Goal: Task Accomplishment & Management: Manage account settings

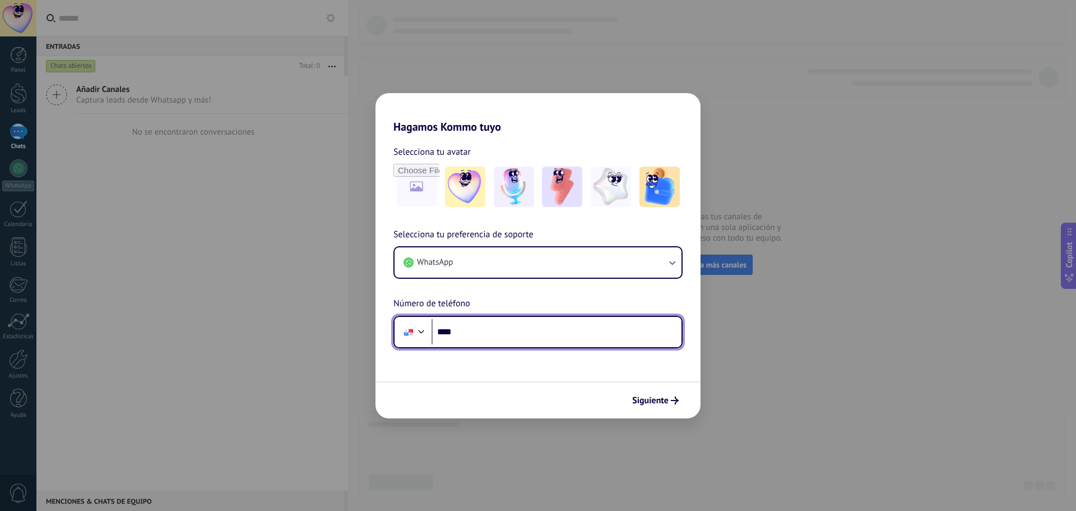
click at [478, 335] on input "****" at bounding box center [557, 332] width 250 height 26
type input "**********"
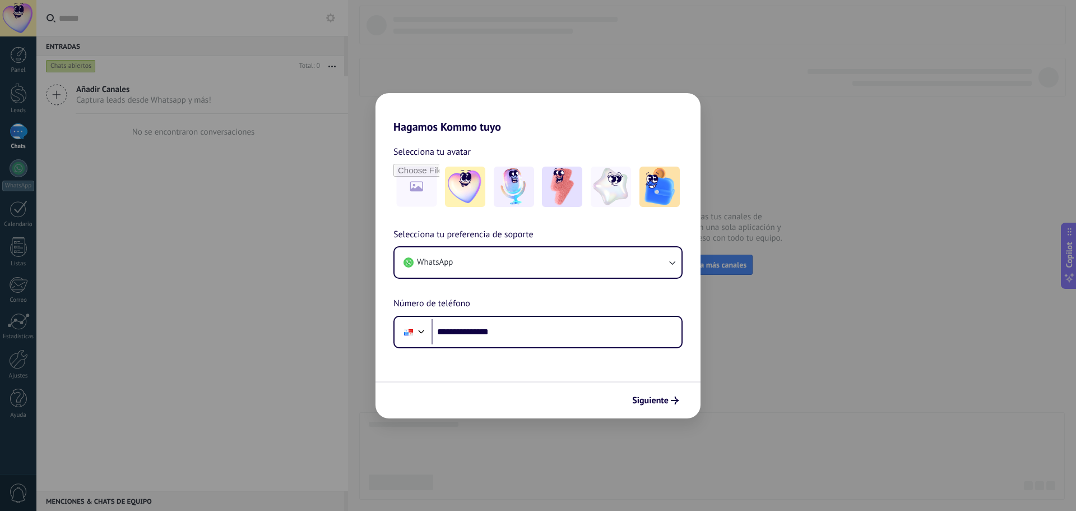
click at [650, 399] on span "Siguiente" at bounding box center [650, 400] width 36 height 8
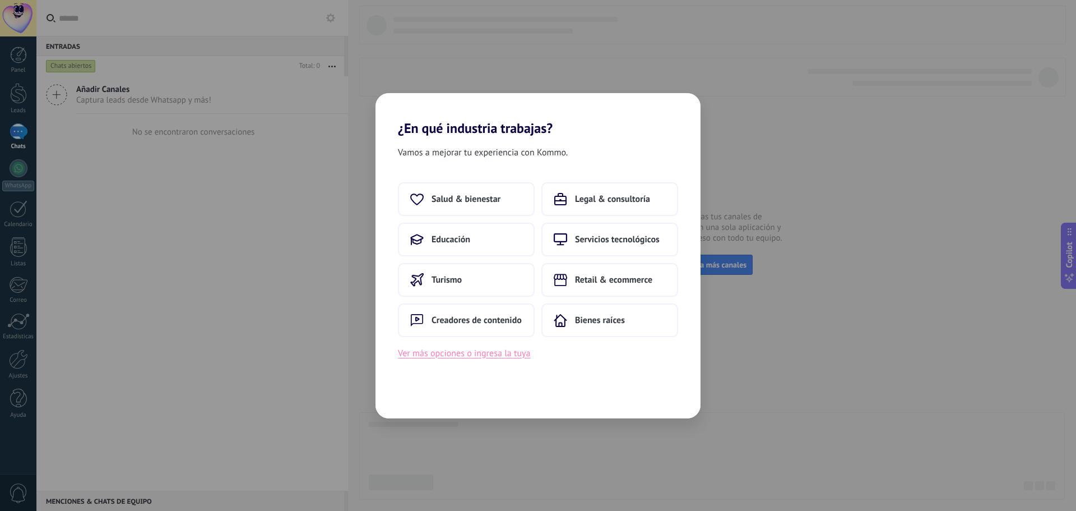
click at [495, 357] on button "Ver más opciones o ingresa la tuya" at bounding box center [464, 353] width 132 height 15
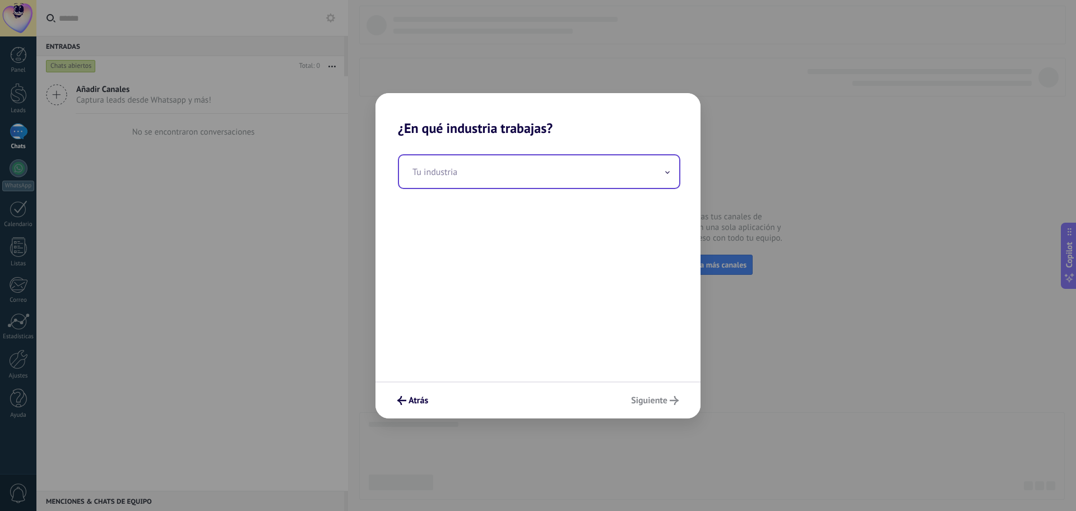
click at [457, 174] on input "text" at bounding box center [539, 171] width 280 height 33
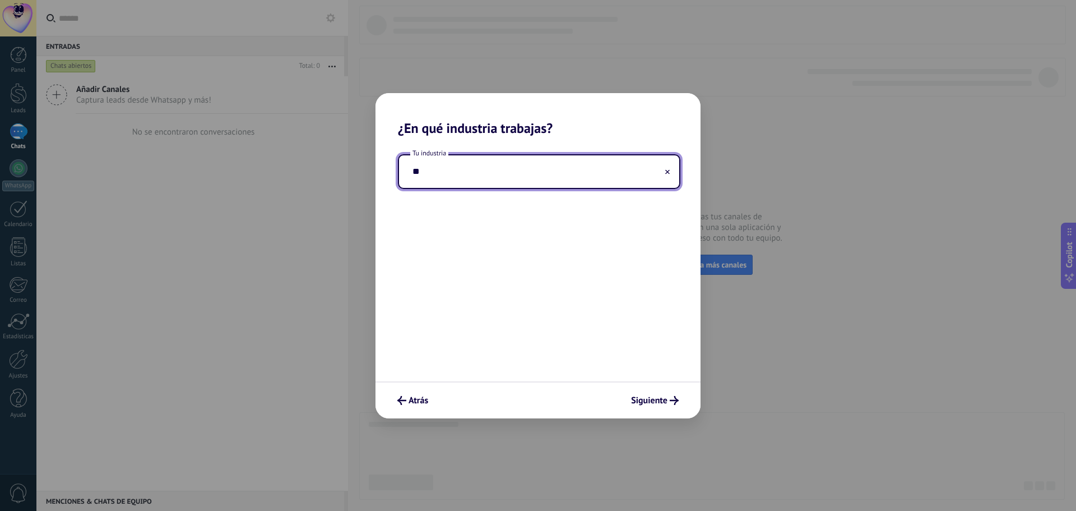
type input "*"
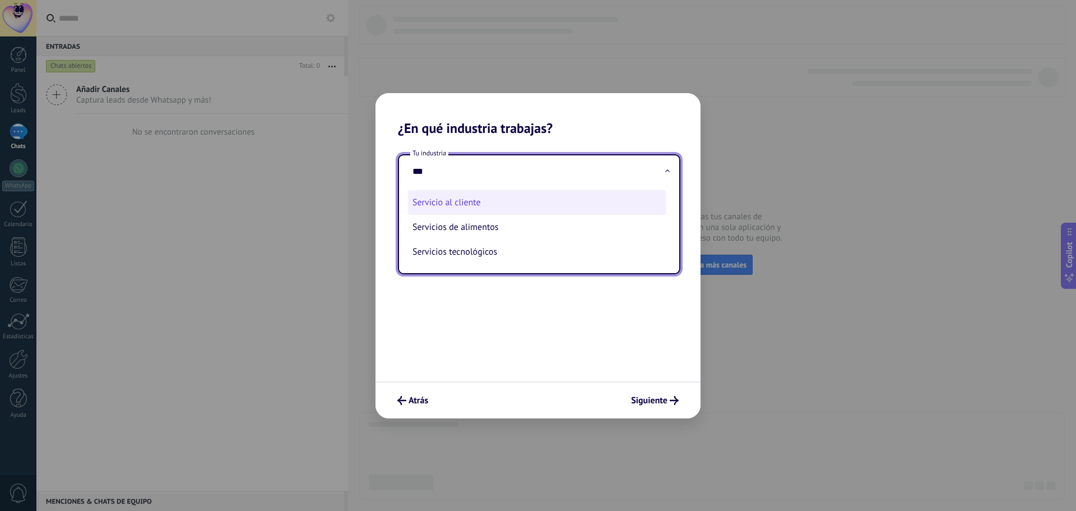
click at [464, 204] on li "Servicio al cliente" at bounding box center [537, 202] width 258 height 25
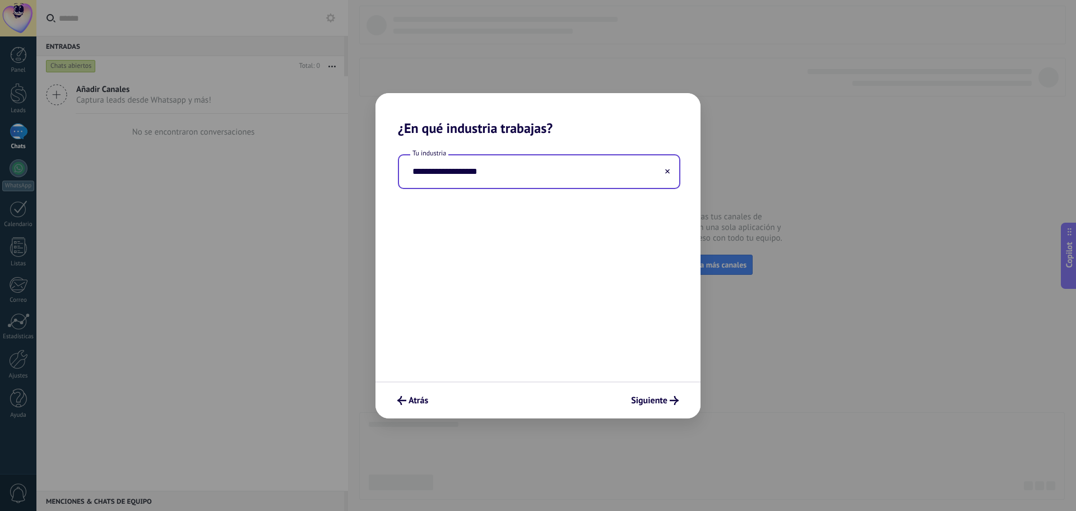
click at [465, 175] on input "**********" at bounding box center [539, 171] width 280 height 33
click at [466, 171] on input "**********" at bounding box center [539, 171] width 280 height 33
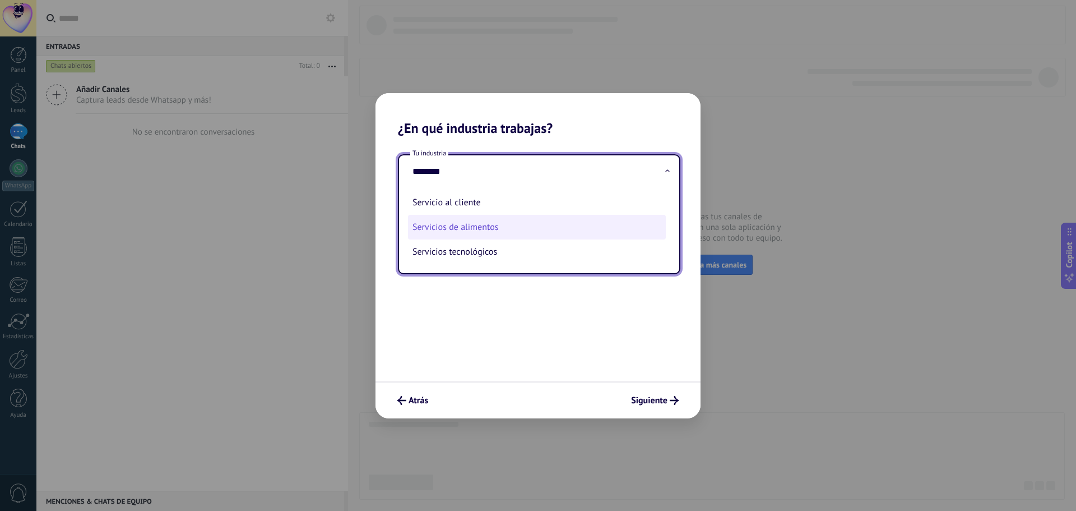
click at [460, 226] on li "Servicios de alimentos" at bounding box center [537, 227] width 258 height 25
type input "**********"
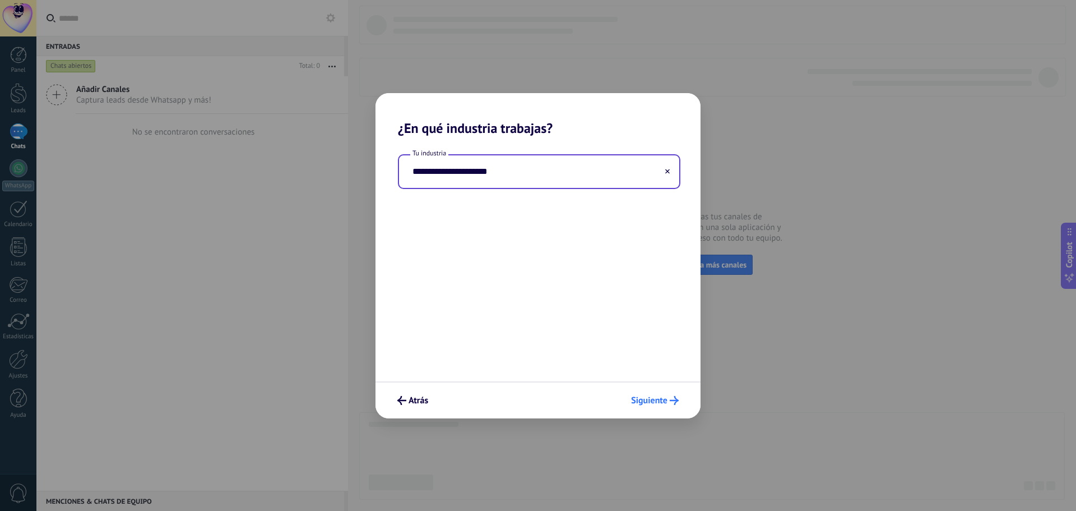
click at [656, 398] on span "Siguiente" at bounding box center [649, 400] width 36 height 8
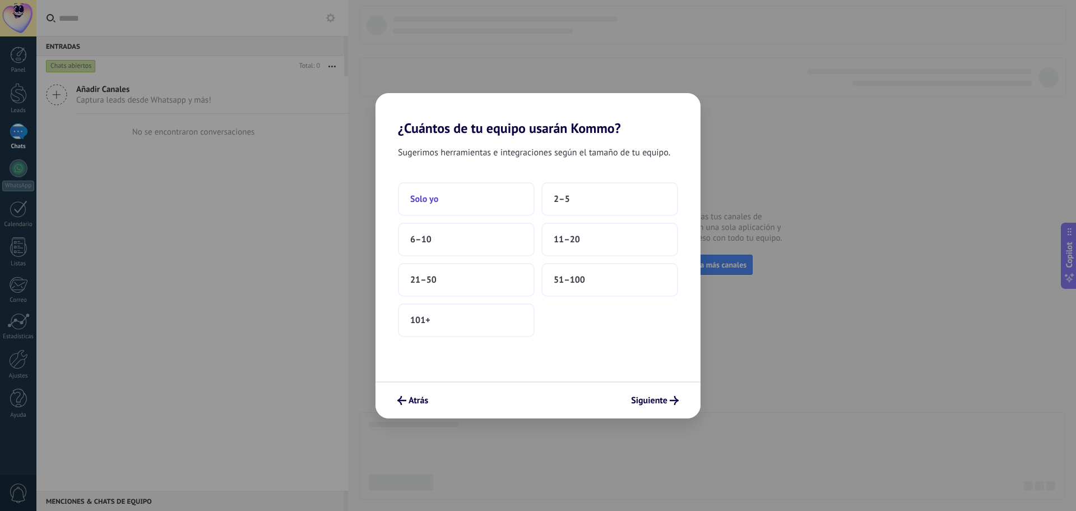
click at [480, 203] on button "Solo yo" at bounding box center [466, 199] width 137 height 34
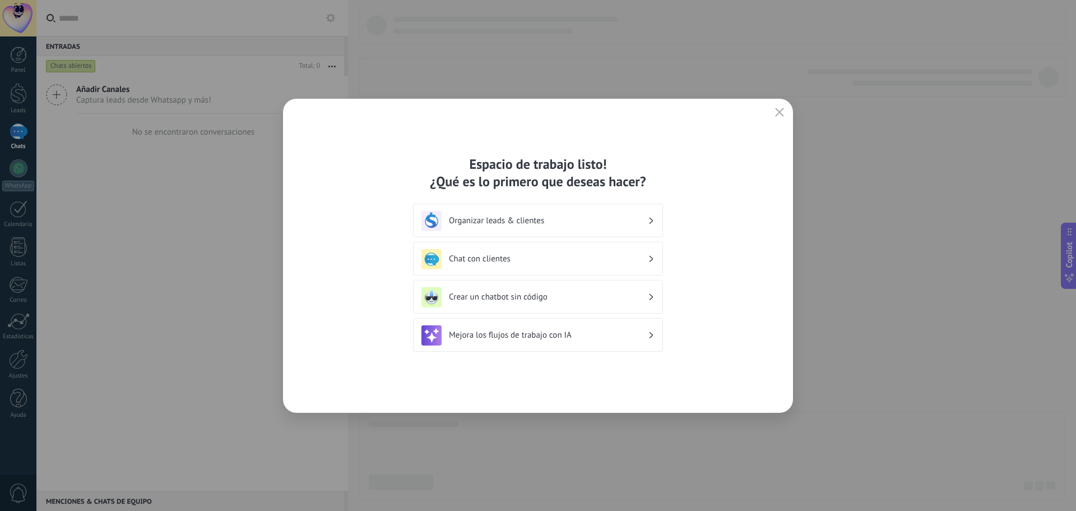
click at [516, 217] on h3 "Organizar leads & clientes" at bounding box center [548, 220] width 199 height 11
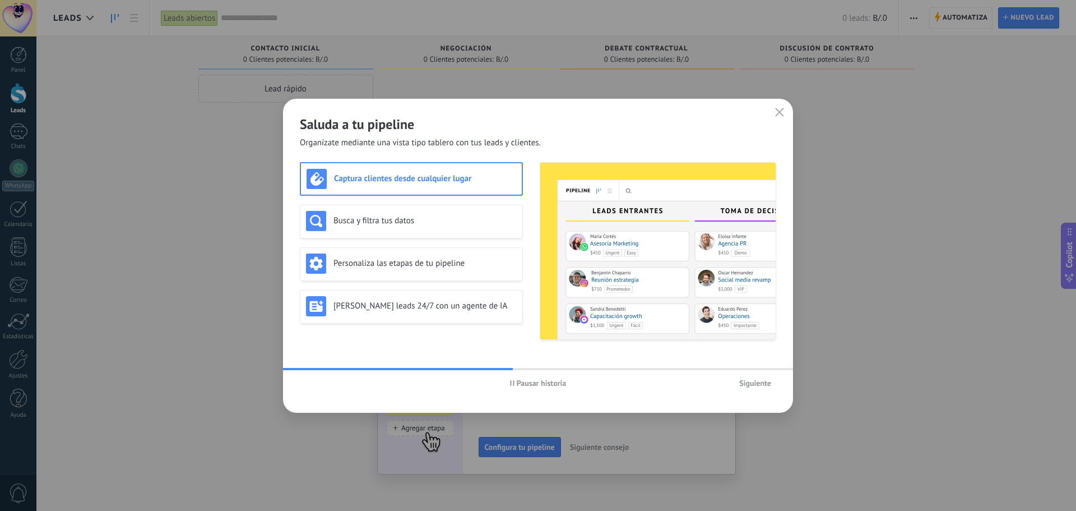
click at [404, 179] on h3 "Captura clientes desde cualquier lugar" at bounding box center [425, 178] width 182 height 11
click at [414, 223] on h3 "Busca y filtra tus datos" at bounding box center [425, 220] width 183 height 11
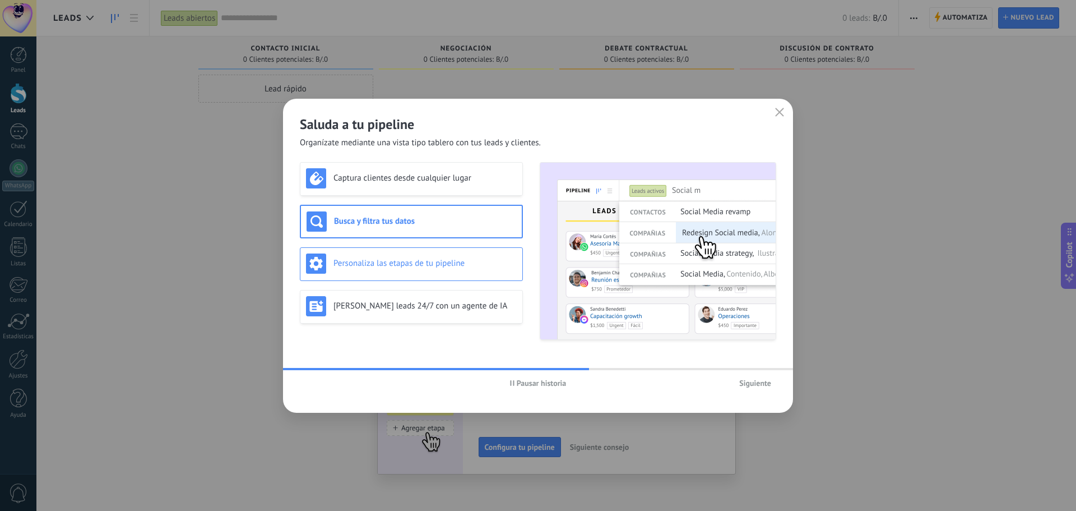
click at [413, 259] on h3 "Personaliza las etapas de tu pipeline" at bounding box center [425, 263] width 183 height 11
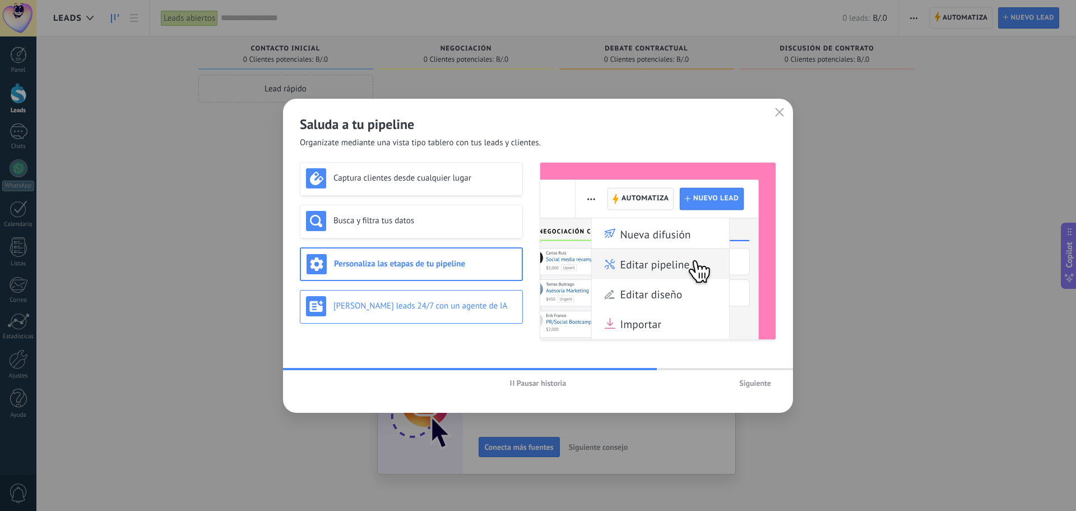
click at [418, 305] on h3 "[PERSON_NAME] leads 24/7 con un agente de IA" at bounding box center [425, 305] width 183 height 11
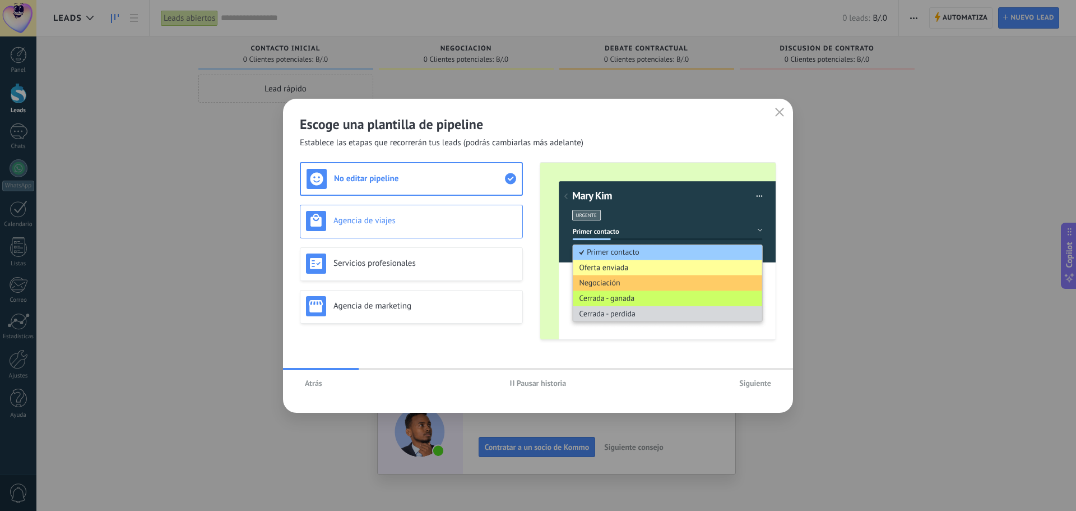
click at [411, 214] on div "Agencia de viajes" at bounding box center [411, 221] width 211 height 20
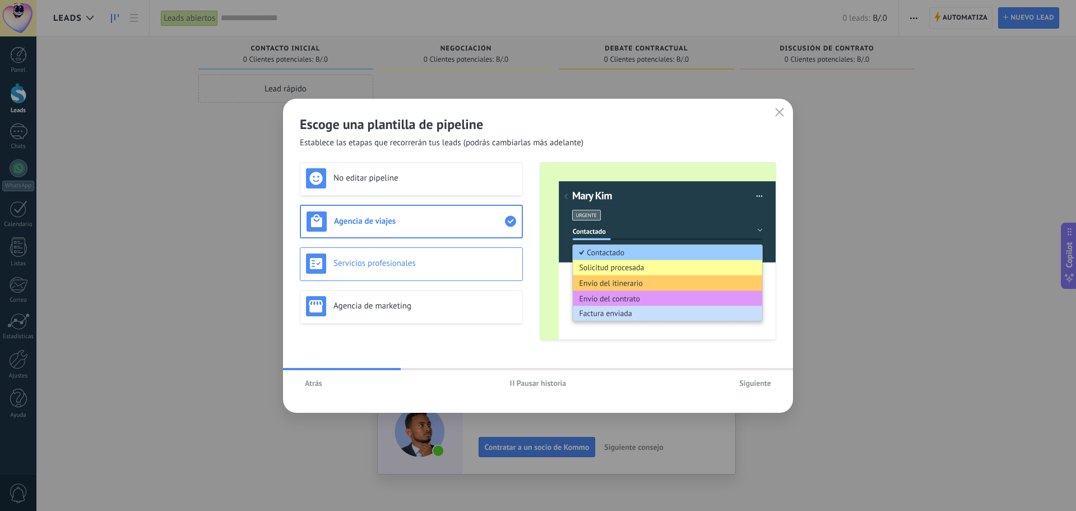
click at [420, 254] on div "Servicios profesionales" at bounding box center [411, 263] width 211 height 20
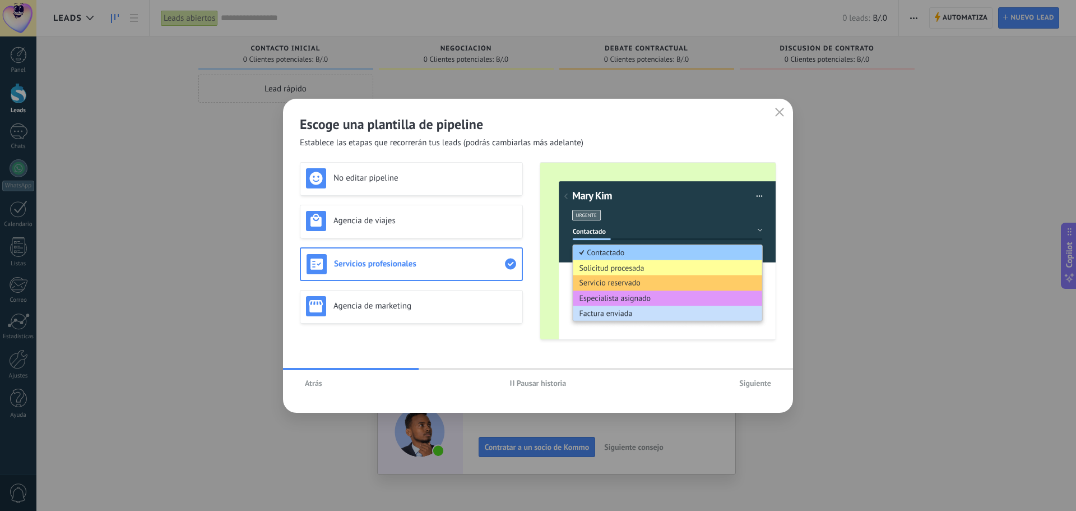
click at [421, 288] on div "No editar pipeline Agencia de viajes Servicios profesionales Agencia de marketi…" at bounding box center [411, 251] width 223 height 178
click at [419, 321] on div "Agencia de marketing" at bounding box center [411, 307] width 223 height 34
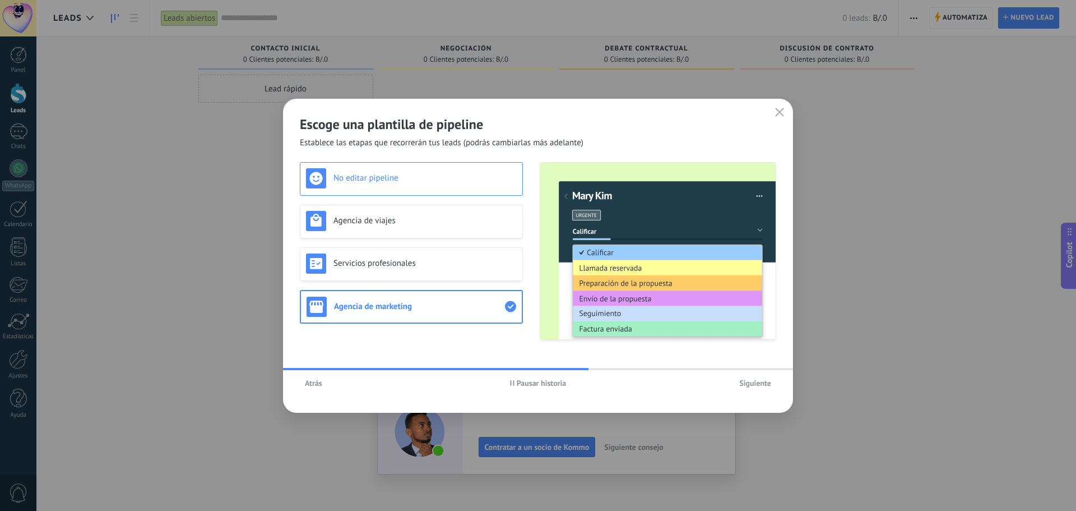
click at [378, 164] on div "No editar pipeline" at bounding box center [411, 179] width 223 height 34
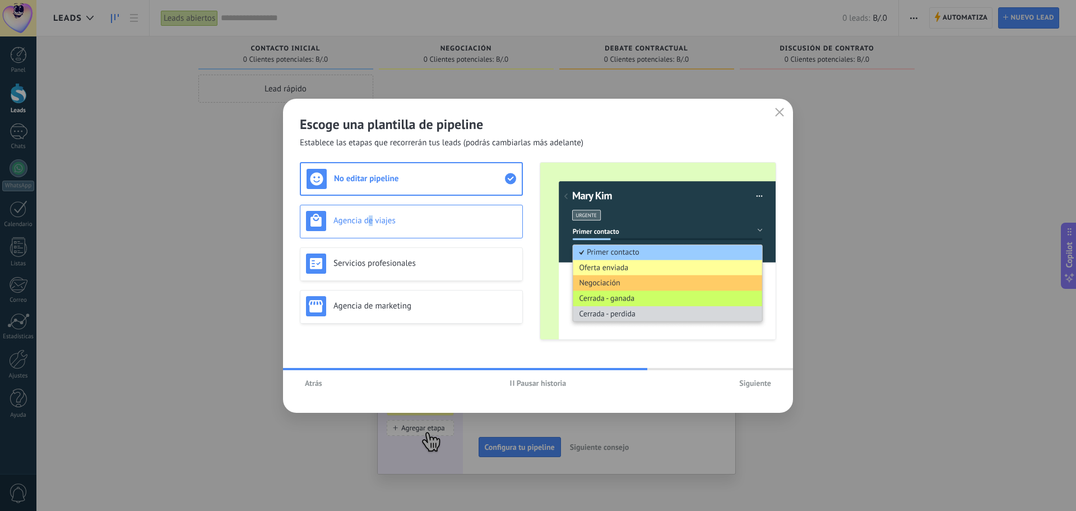
click at [371, 212] on div "Agencia de viajes" at bounding box center [411, 221] width 211 height 20
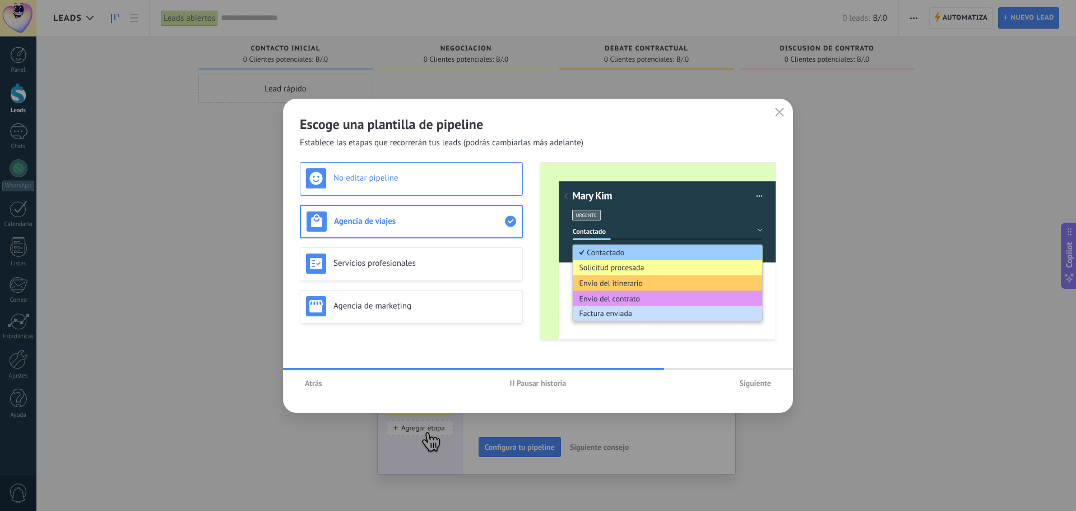
click at [372, 174] on h3 "No editar pipeline" at bounding box center [425, 178] width 183 height 11
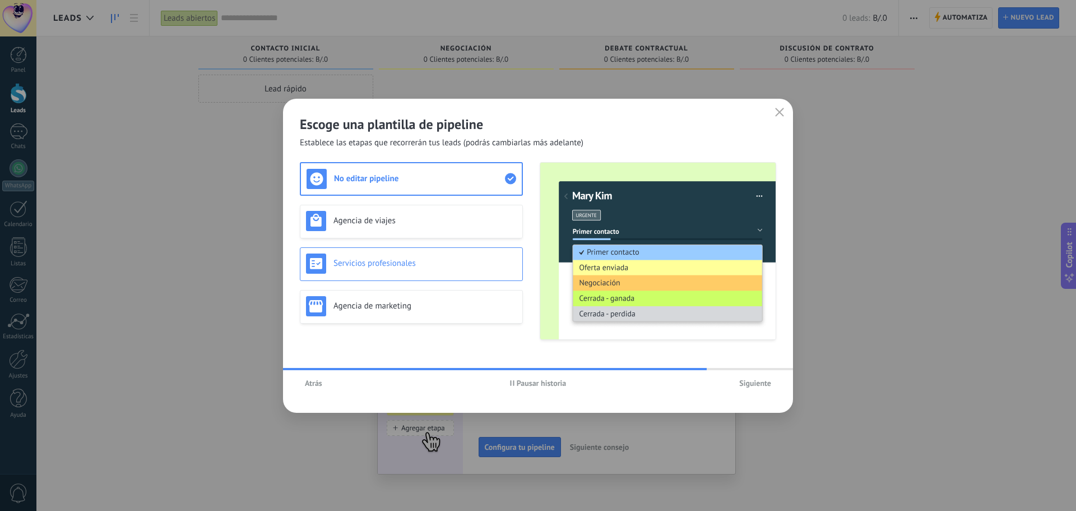
click at [385, 265] on h3 "Servicios profesionales" at bounding box center [425, 263] width 183 height 11
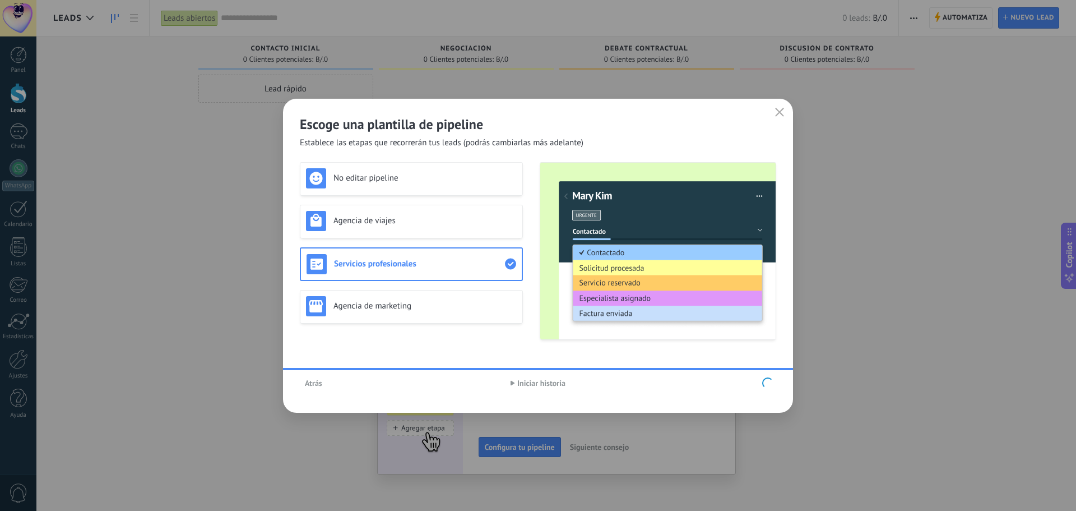
click at [383, 178] on div "No editar pipeline Agencia de viajes Servicios profesionales Agencia de marketi…" at bounding box center [411, 251] width 223 height 178
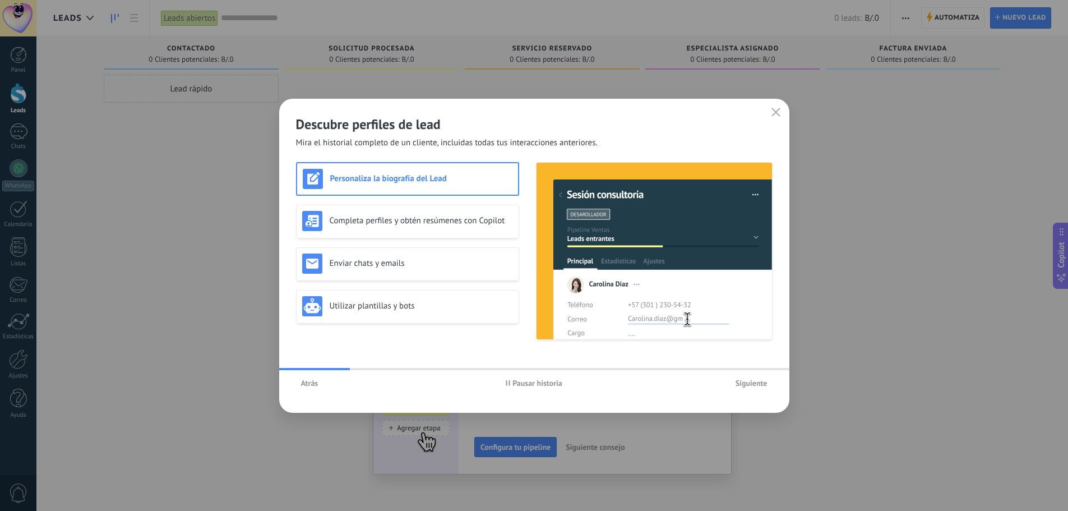
click at [313, 382] on span "Atrás" at bounding box center [309, 383] width 17 height 8
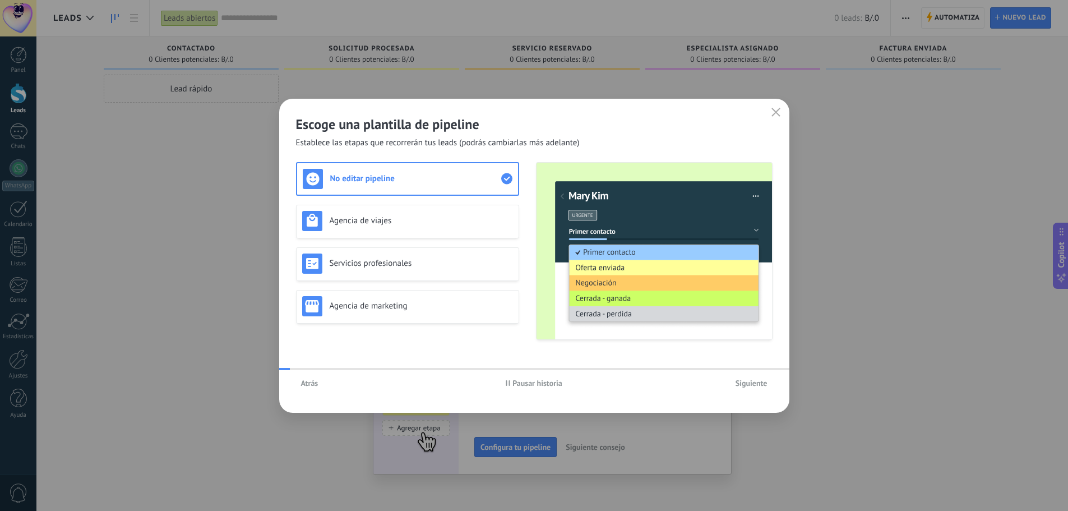
click at [312, 385] on span "Atrás" at bounding box center [309, 383] width 17 height 8
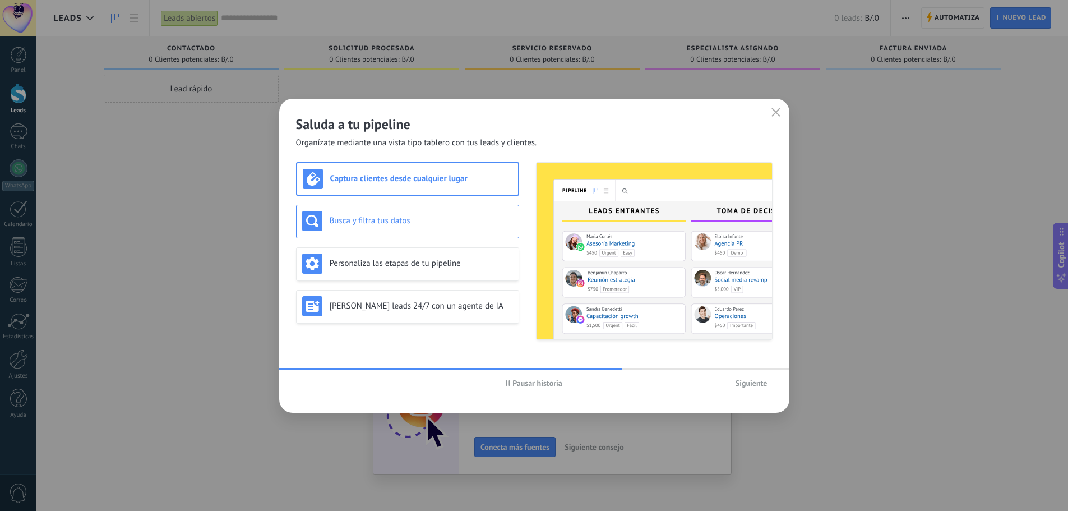
click at [386, 215] on div "Busca y filtra tus datos" at bounding box center [407, 221] width 211 height 20
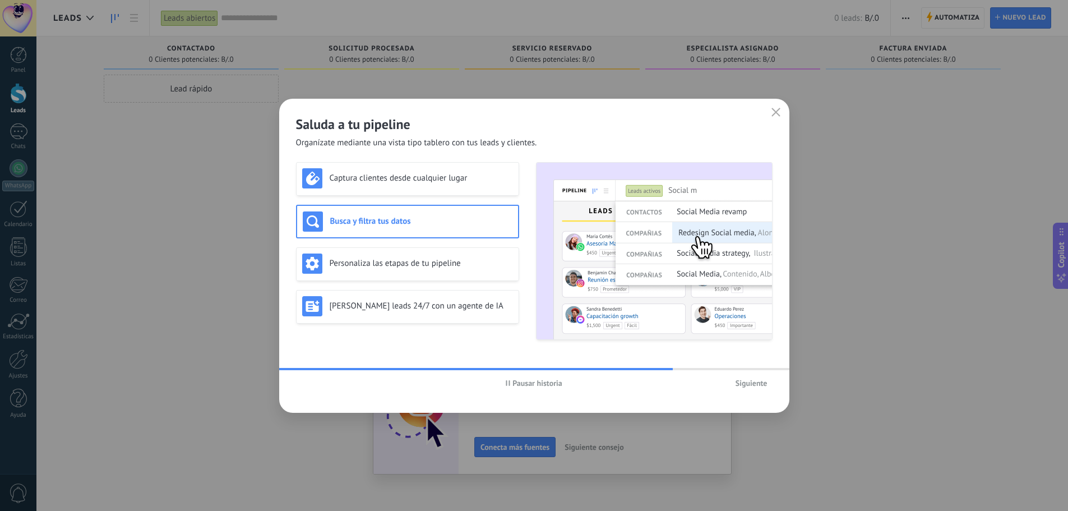
click at [520, 387] on span "Pausar historia" at bounding box center [537, 383] width 50 height 8
click at [427, 256] on div "Personaliza las etapas de tu pipeline" at bounding box center [407, 263] width 211 height 20
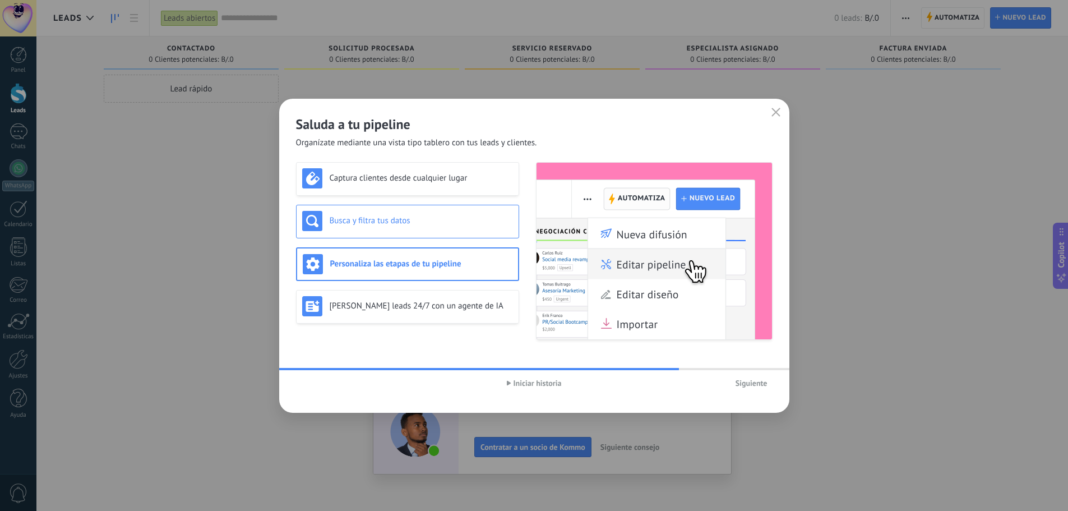
click at [405, 217] on h3 "Busca y filtra tus datos" at bounding box center [421, 220] width 183 height 11
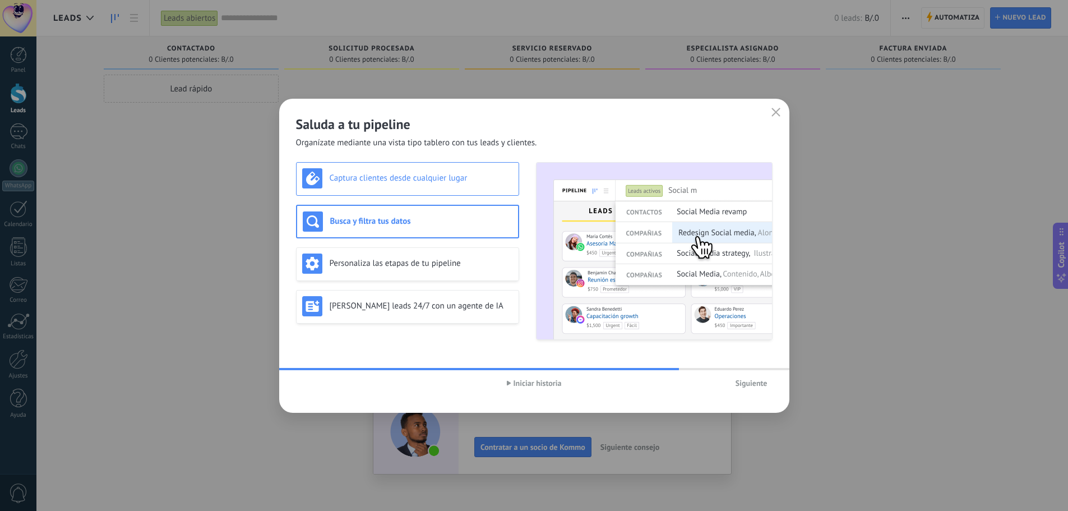
click at [395, 179] on h3 "Captura clientes desde cualquier lugar" at bounding box center [421, 178] width 183 height 11
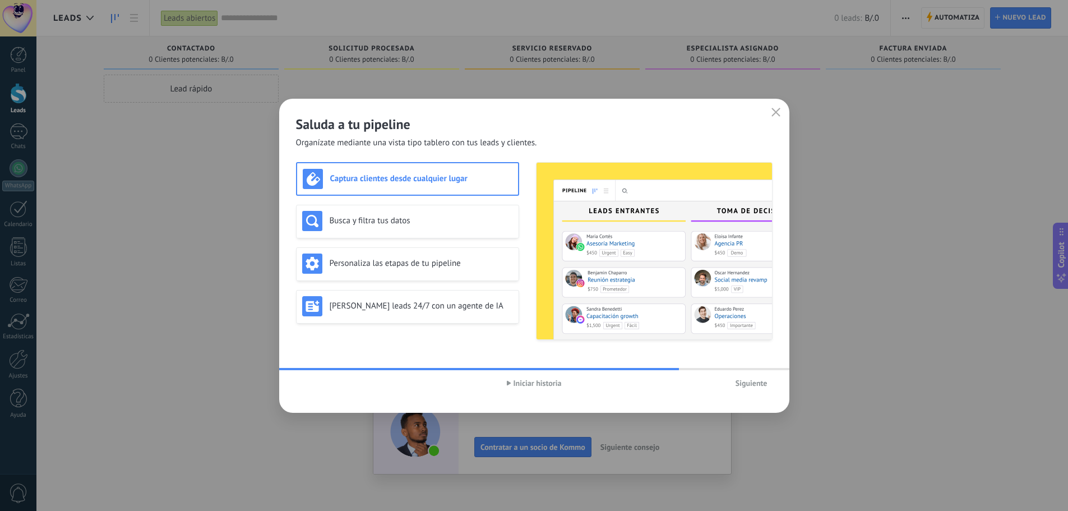
click at [745, 385] on span "Siguiente" at bounding box center [751, 383] width 32 height 8
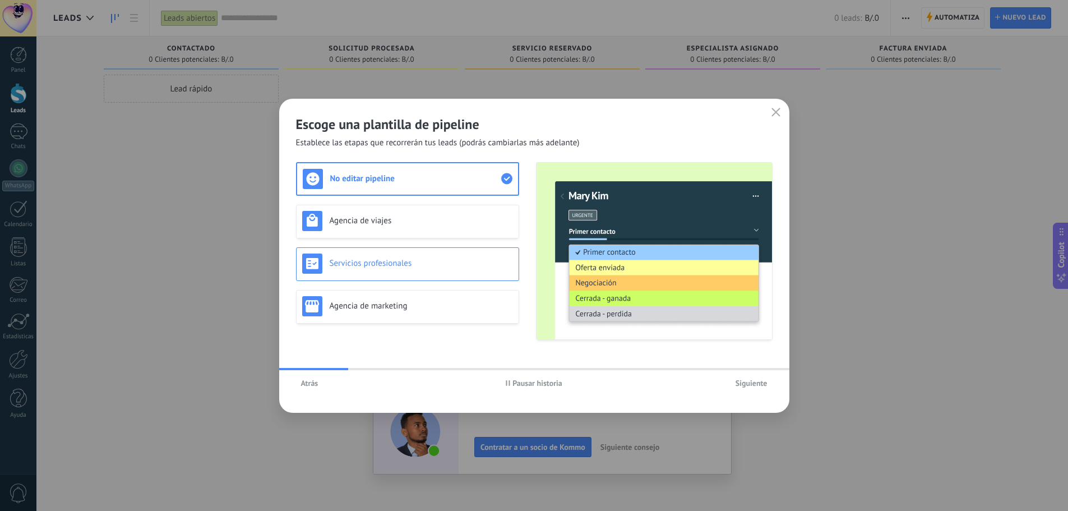
click at [399, 270] on div "Servicios profesionales" at bounding box center [407, 263] width 211 height 20
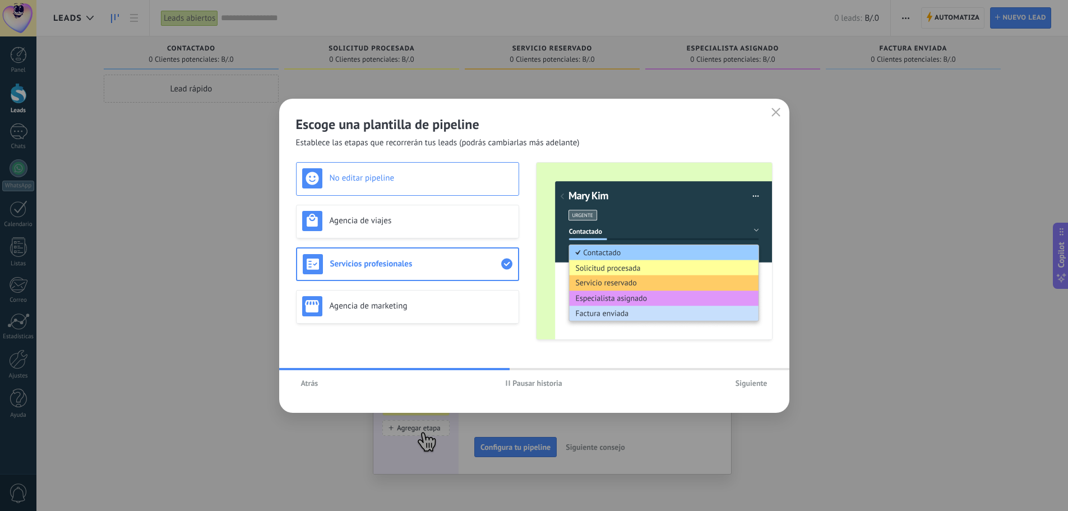
click at [385, 180] on h3 "No editar pipeline" at bounding box center [421, 178] width 183 height 11
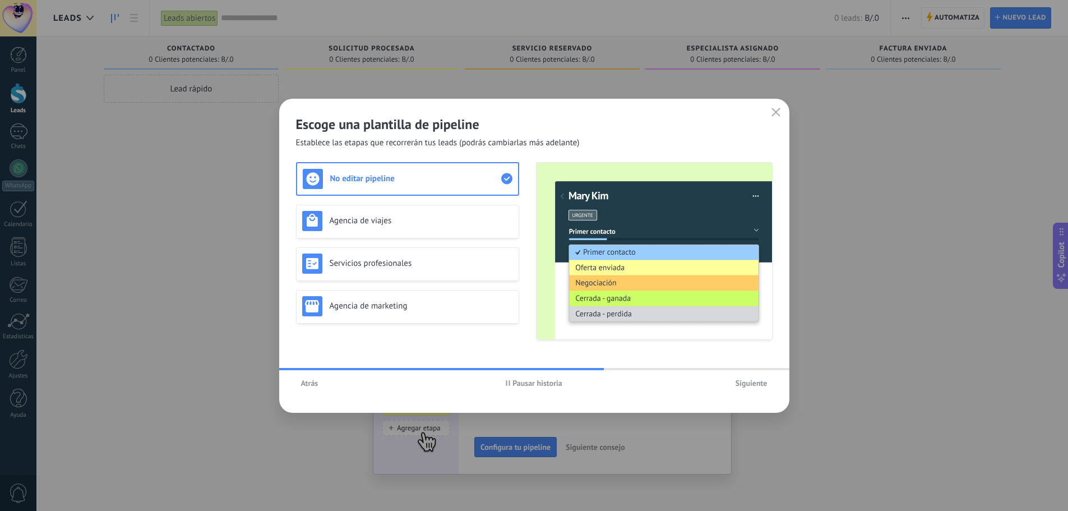
click at [747, 383] on span "Siguiente" at bounding box center [751, 383] width 32 height 8
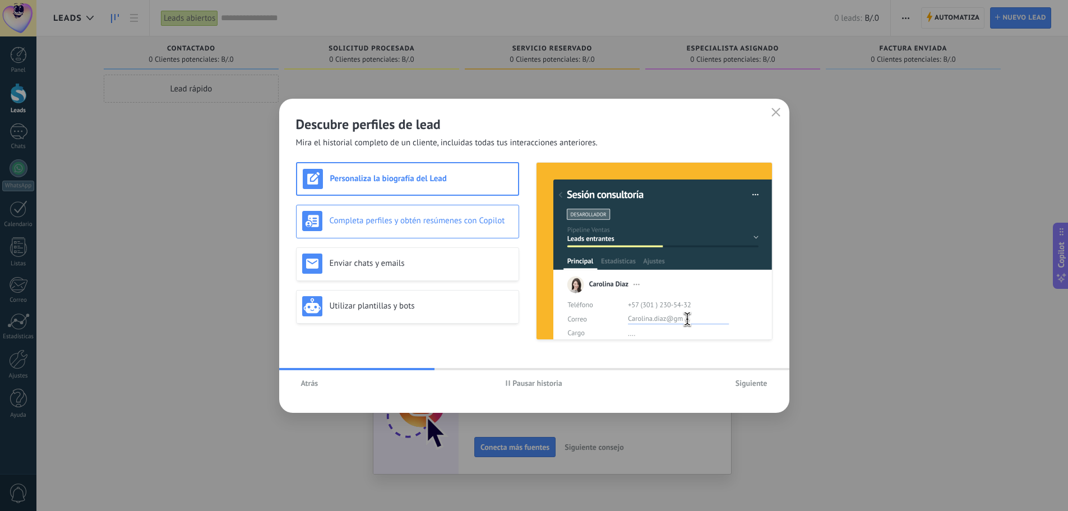
click at [394, 224] on h3 "Completa perfiles y obtén resúmenes con Copilot" at bounding box center [421, 220] width 183 height 11
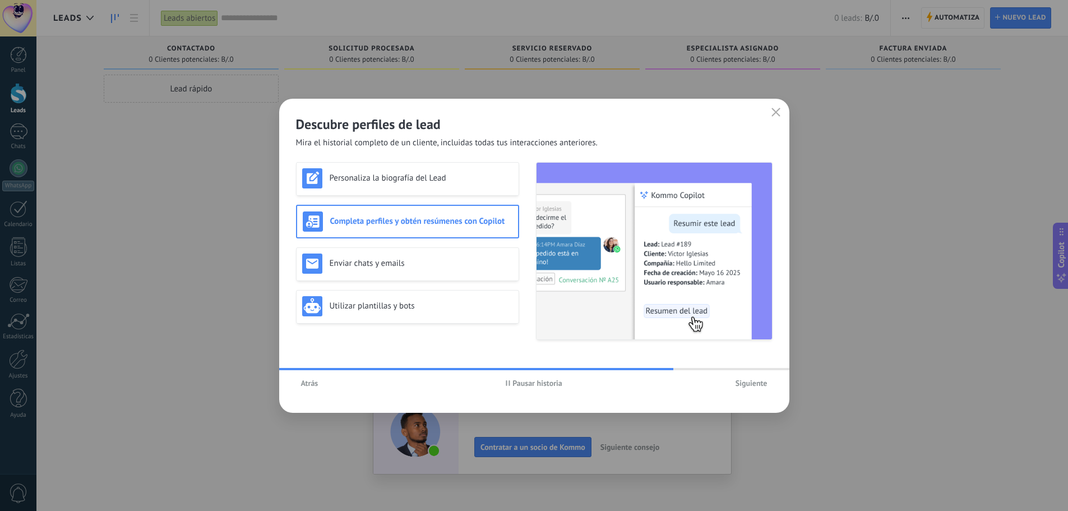
click at [765, 385] on span "Siguiente" at bounding box center [751, 383] width 32 height 8
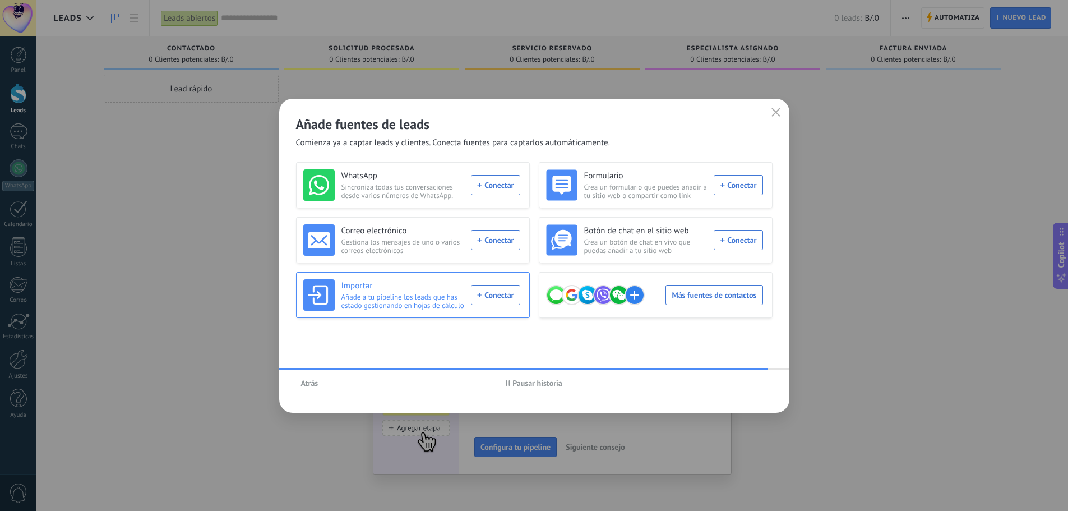
click at [493, 292] on div "Importar Añade a tu pipeline los leads que has estado gestionando en hojas de c…" at bounding box center [411, 294] width 217 height 31
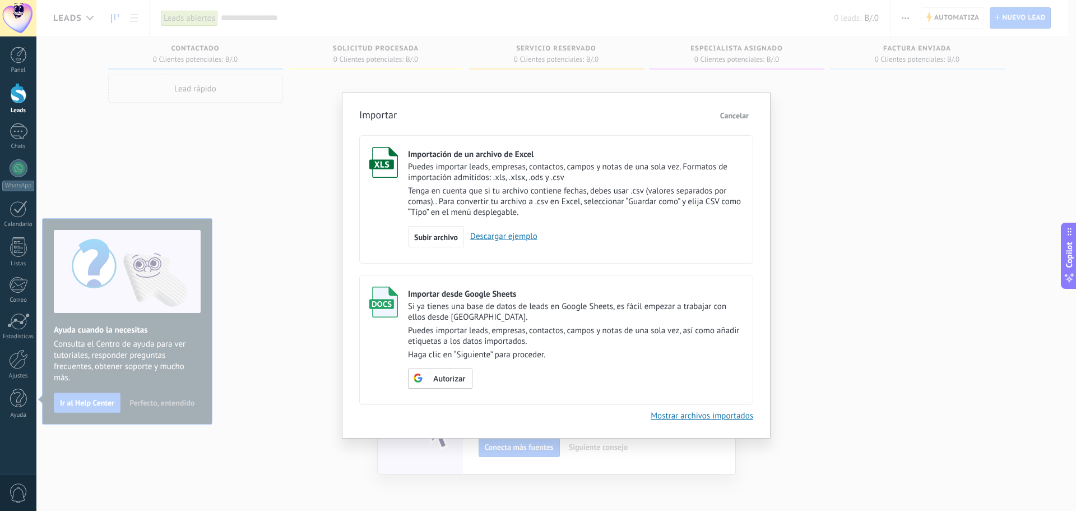
click at [510, 237] on link "Descargar ejemplo" at bounding box center [500, 236] width 73 height 11
click at [742, 110] on button "Cancelar" at bounding box center [735, 115] width 38 height 17
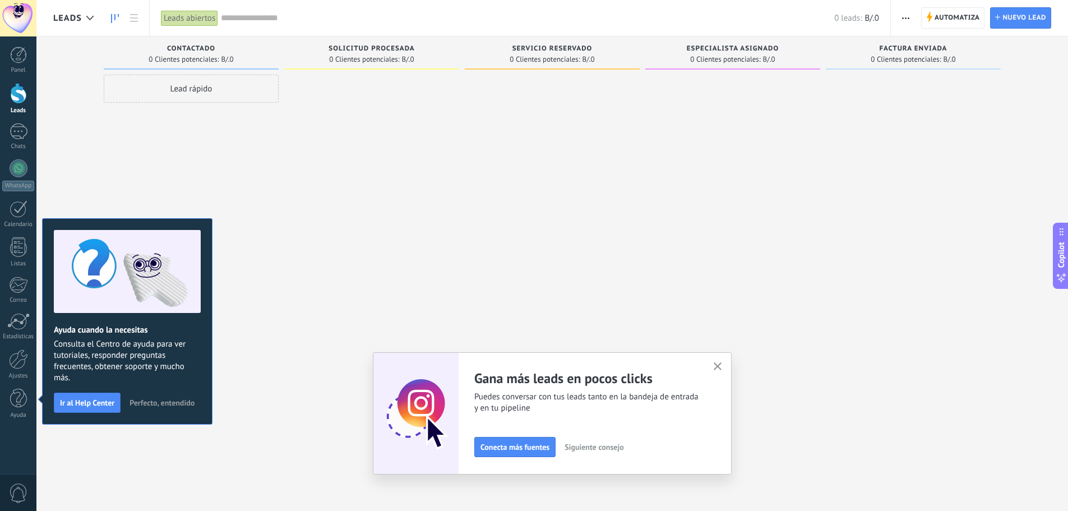
click at [151, 404] on span "Perfecto, entendido" at bounding box center [161, 403] width 65 height 8
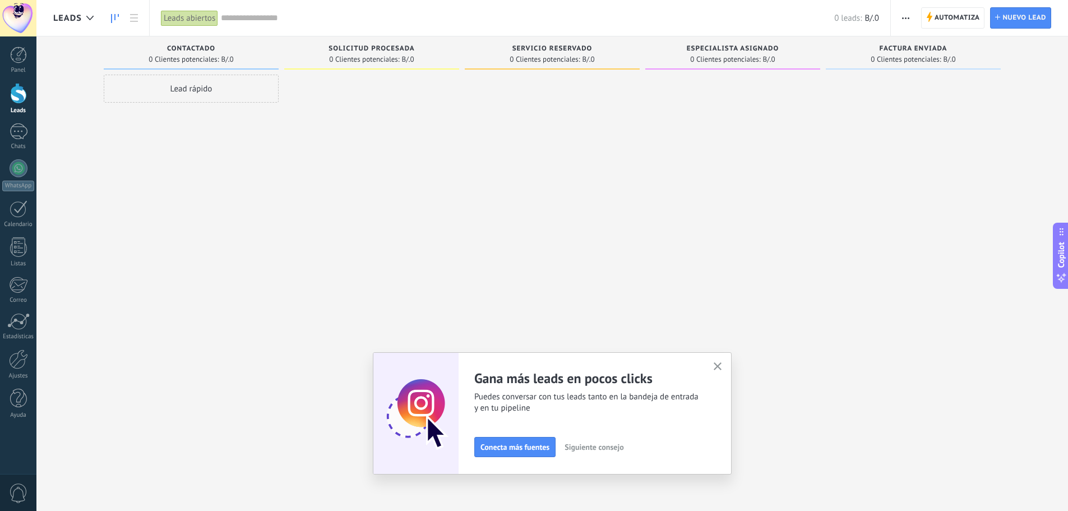
click at [720, 368] on use "button" at bounding box center [718, 366] width 8 height 8
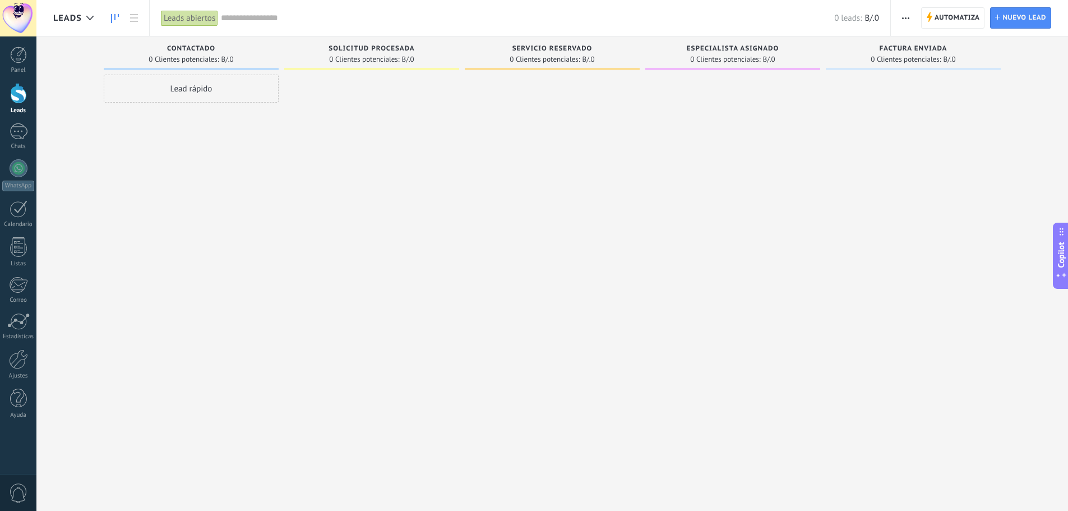
drag, startPoint x: 889, startPoint y: 54, endPoint x: 960, endPoint y: 68, distance: 72.1
click at [969, 70] on div "Factura enviada 0 Clientes potenciales: B/.0" at bounding box center [913, 53] width 175 height 34
click at [20, 492] on span "0" at bounding box center [18, 493] width 19 height 20
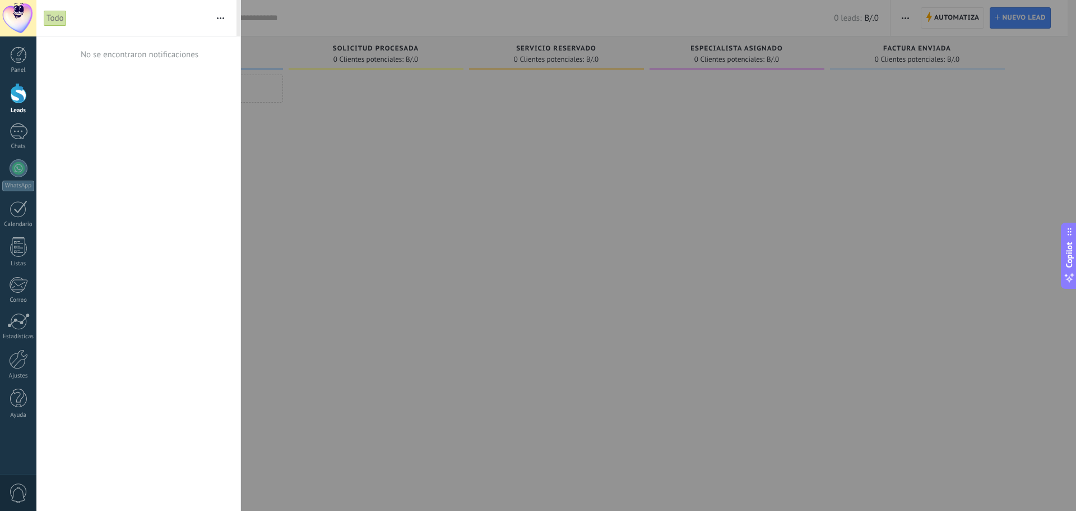
click at [18, 15] on div at bounding box center [18, 18] width 36 height 36
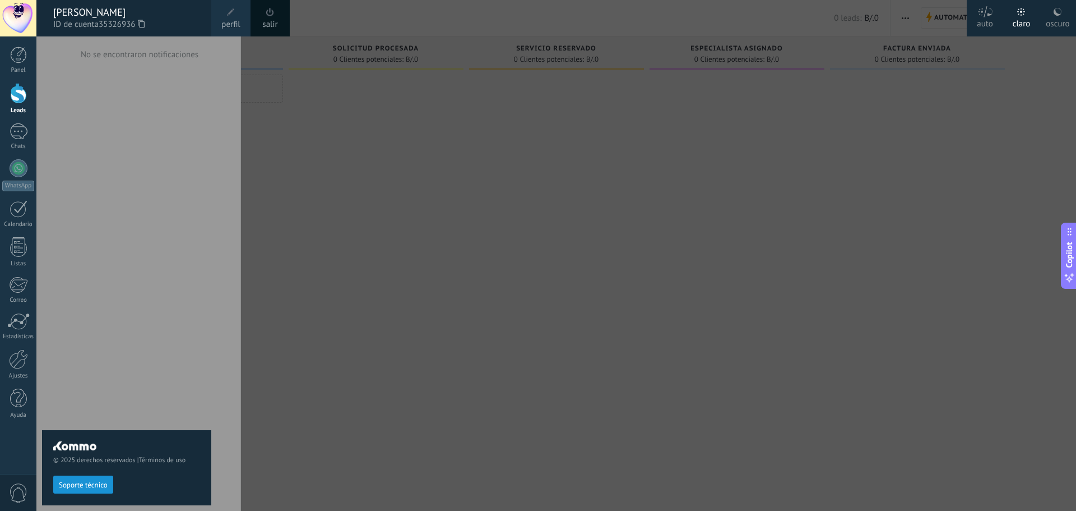
click at [887, 214] on div at bounding box center [574, 255] width 1076 height 511
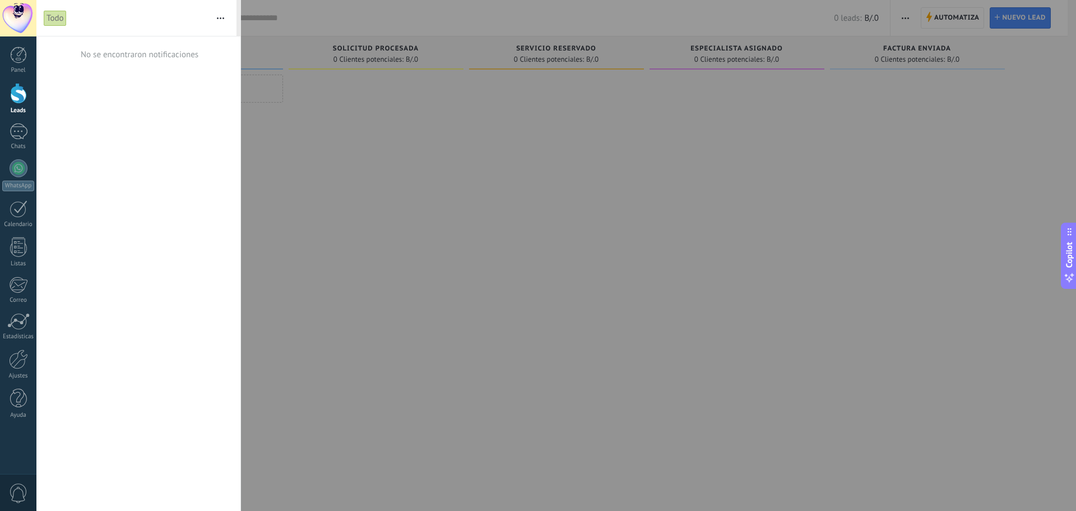
click at [986, 82] on div at bounding box center [538, 255] width 1076 height 511
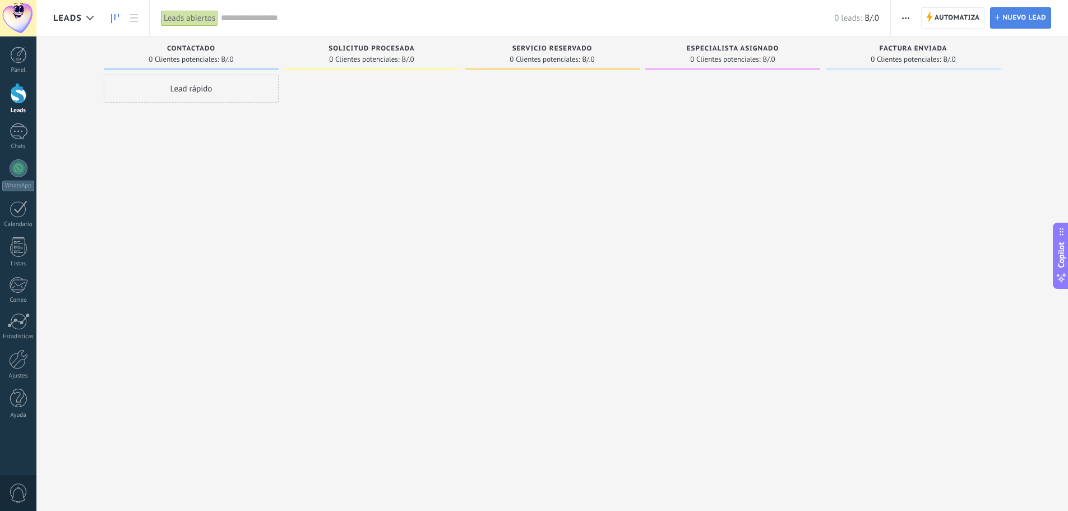
click at [1016, 17] on span "Nuevo lead" at bounding box center [1024, 18] width 44 height 20
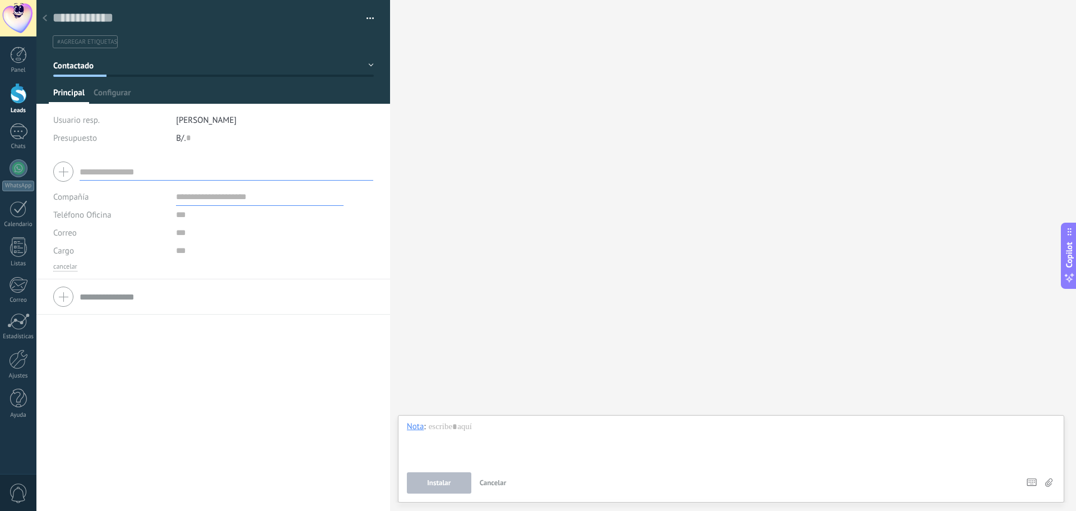
click at [110, 297] on input "text" at bounding box center [227, 297] width 294 height 18
drag, startPoint x: 131, startPoint y: 168, endPoint x: 172, endPoint y: 180, distance: 42.9
click at [131, 167] on input "text" at bounding box center [227, 172] width 294 height 18
click at [81, 39] on span "#agregar etiquetas" at bounding box center [87, 42] width 60 height 8
click at [103, 15] on input "text" at bounding box center [205, 18] width 305 height 17
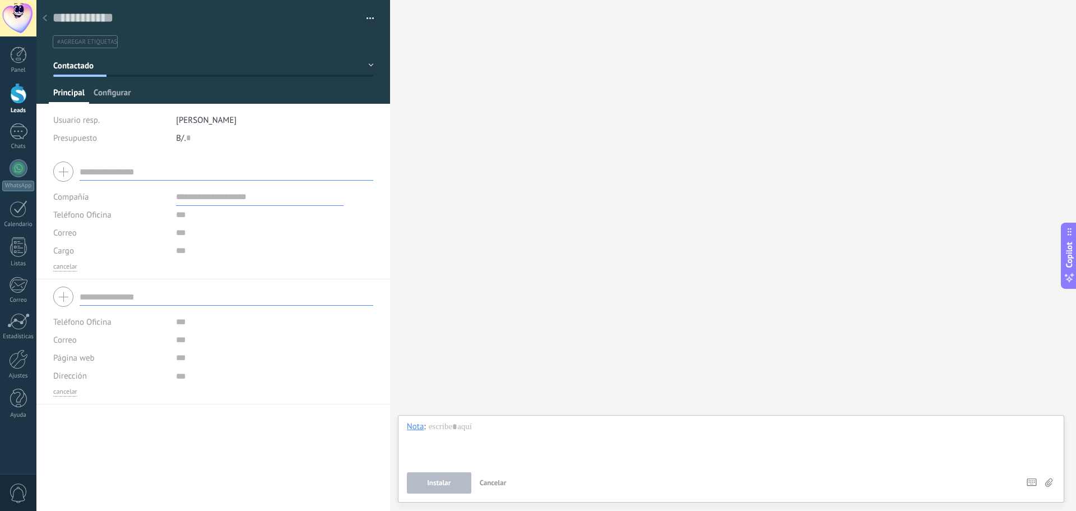
click at [110, 91] on span "Configurar" at bounding box center [112, 95] width 37 height 16
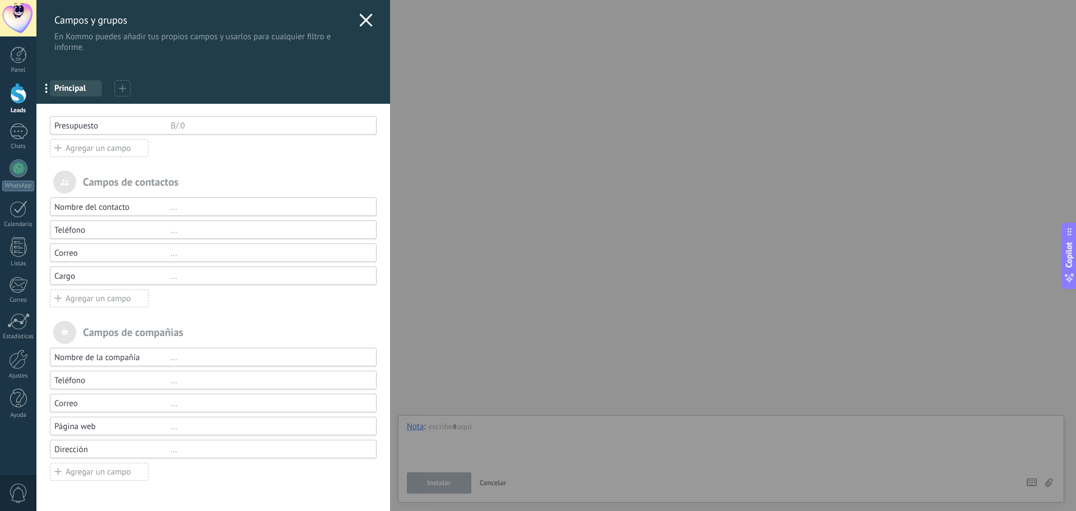
click at [368, 19] on icon at bounding box center [365, 19] width 13 height 13
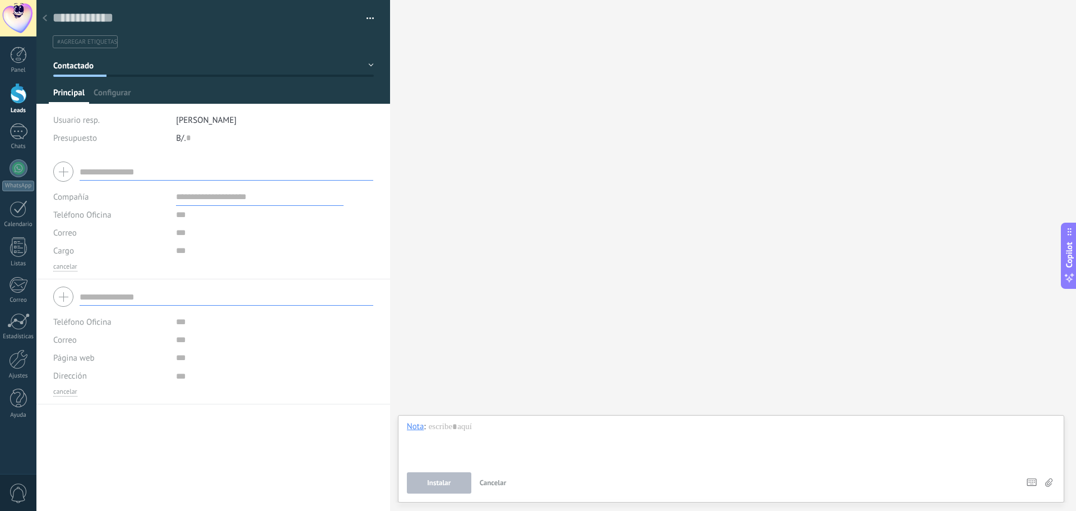
click at [49, 16] on div at bounding box center [45, 19] width 16 height 22
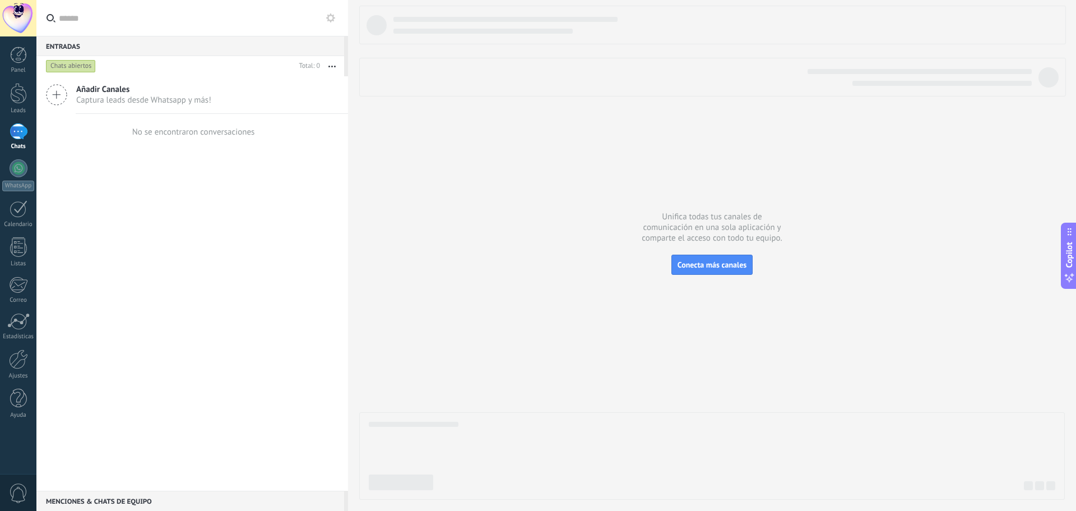
click at [154, 96] on span "Captura leads desde Whatsapp y más!" at bounding box center [143, 100] width 135 height 11
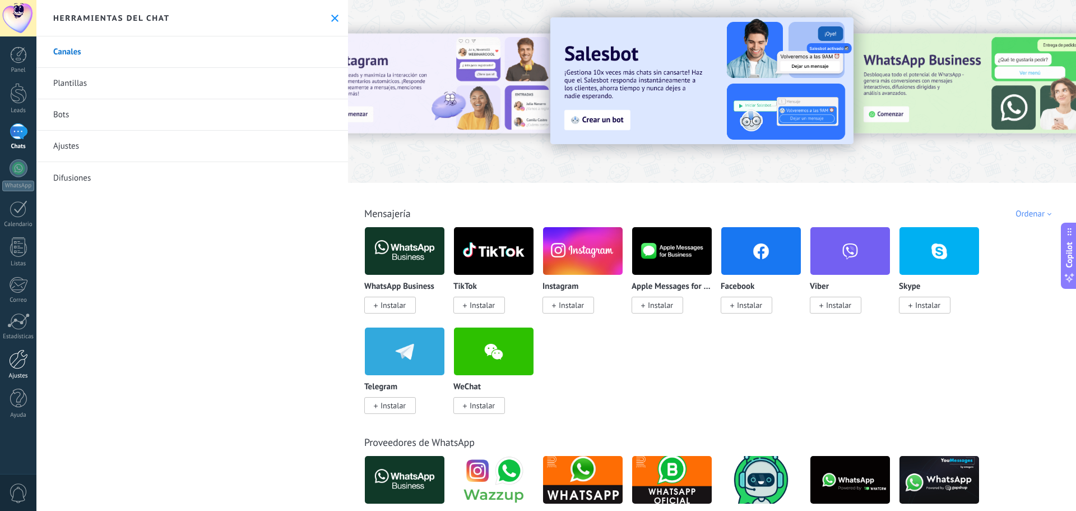
click at [20, 364] on div at bounding box center [18, 359] width 19 height 20
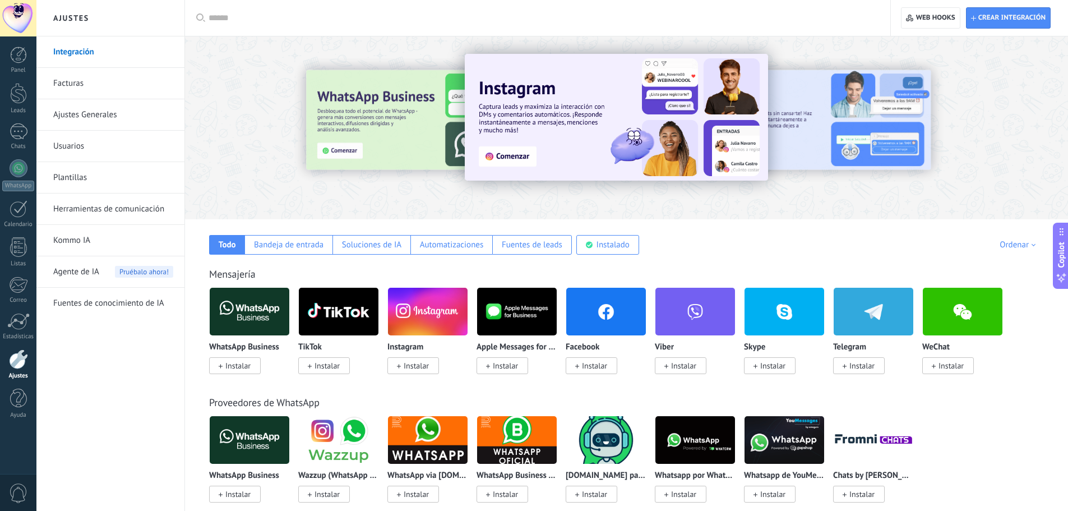
click at [75, 77] on link "Facturas" at bounding box center [113, 83] width 120 height 31
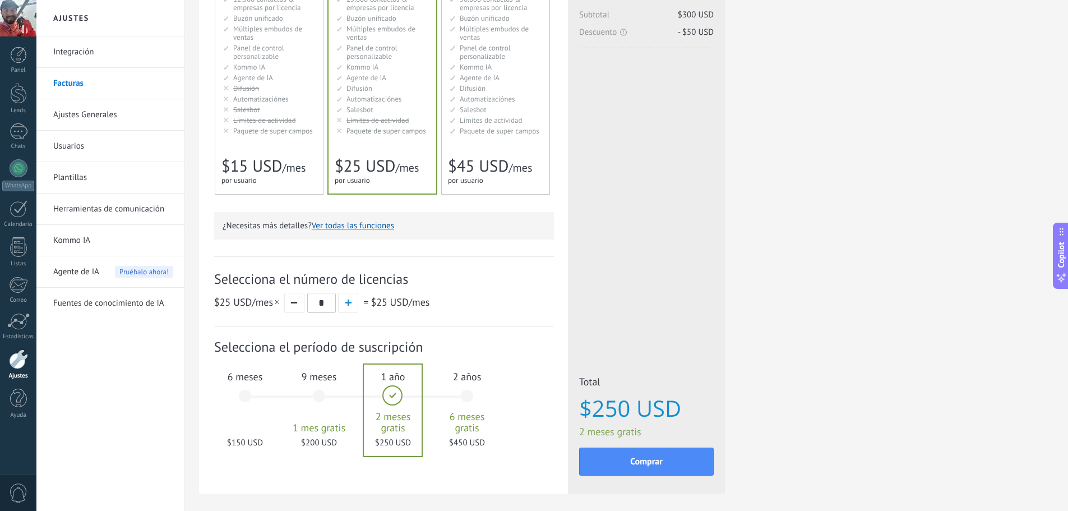
scroll to position [187, 0]
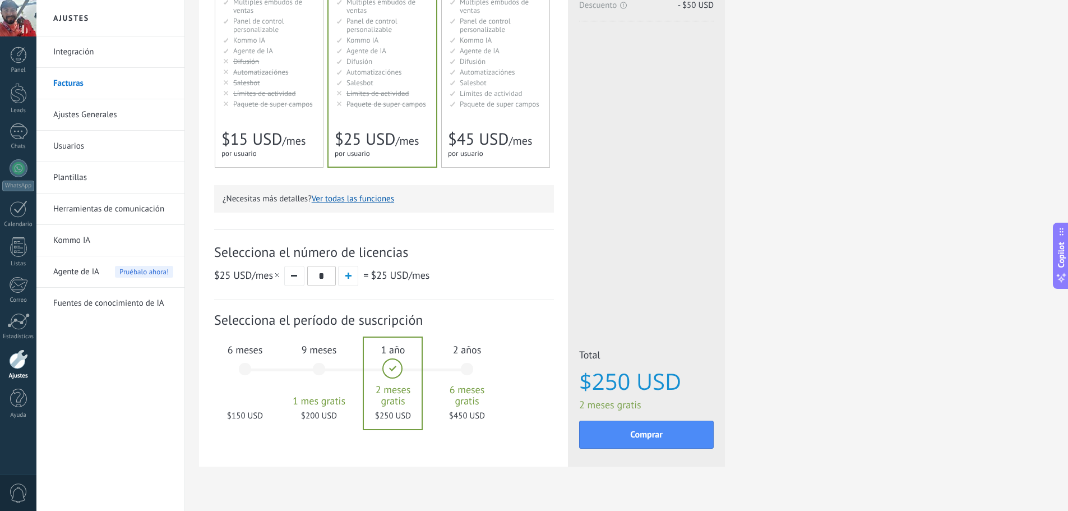
click at [245, 372] on div "6 meses $150 USD" at bounding box center [245, 374] width 61 height 79
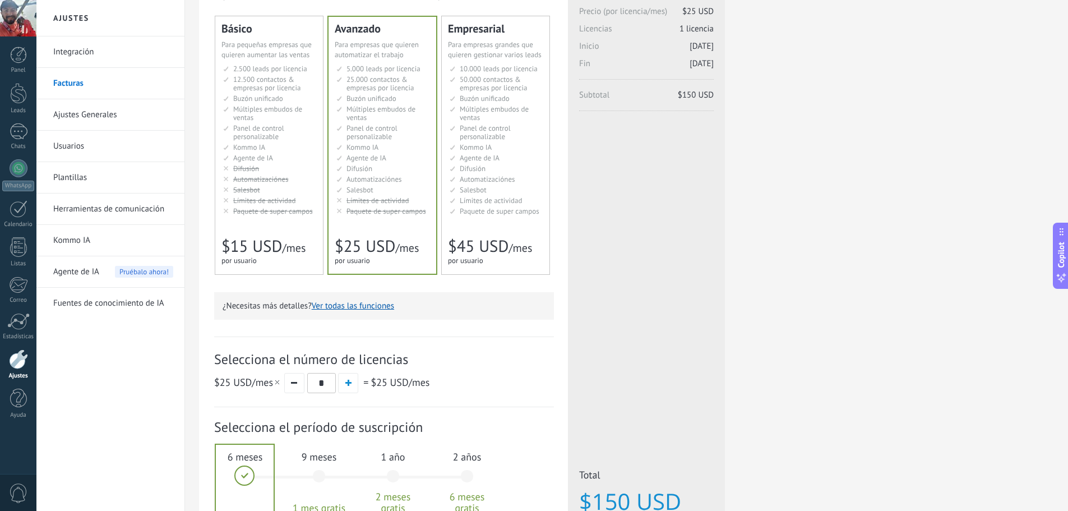
scroll to position [207, 0]
